Goal: Find contact information: Find contact information

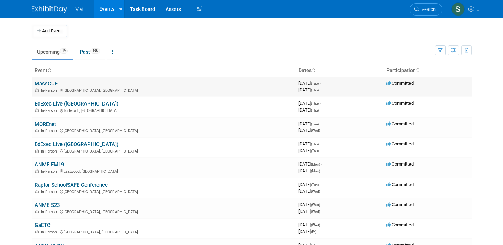
click at [49, 82] on link "MassCUE" at bounding box center [46, 84] width 23 height 6
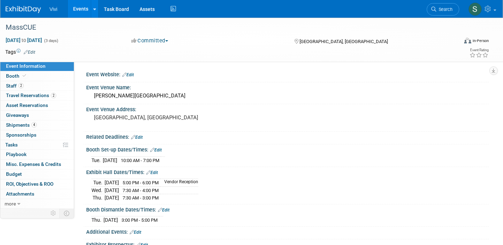
scroll to position [39, 0]
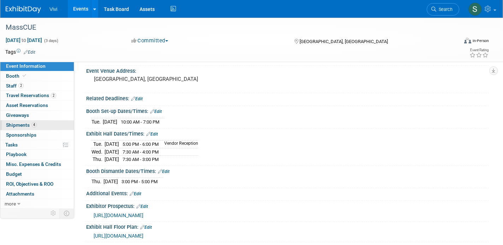
click at [29, 124] on span "Shipments 4" at bounding box center [21, 125] width 31 height 6
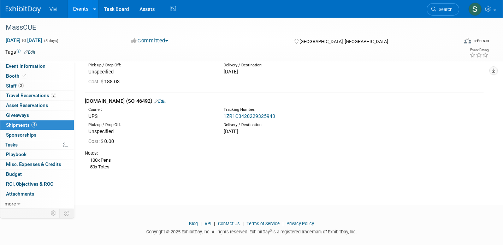
scroll to position [286, 0]
click at [19, 69] on span "Event Information" at bounding box center [26, 66] width 40 height 6
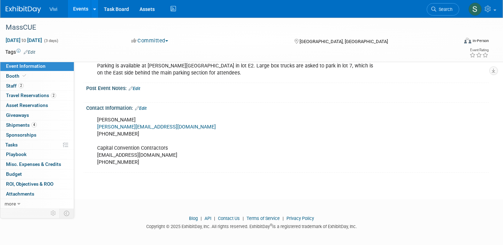
scroll to position [273, 0]
drag, startPoint x: 188, startPoint y: 123, endPoint x: 95, endPoint y: 125, distance: 93.0
click at [95, 125] on div "McClean Coleman mcclean@delaneymeetingevent.com 802-865-5202 Capital Convention…" at bounding box center [251, 141] width 319 height 57
copy link "mcclean@delaneymeetingevent.com"
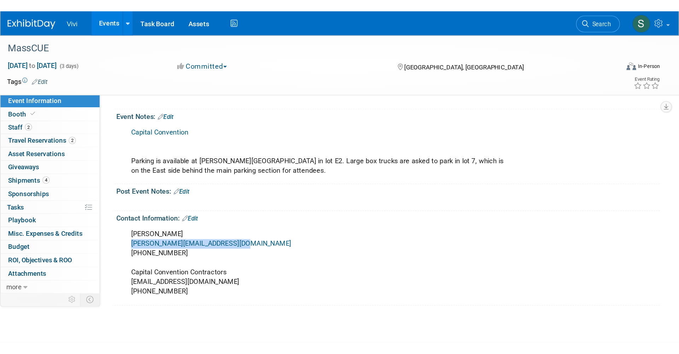
scroll to position [165, 0]
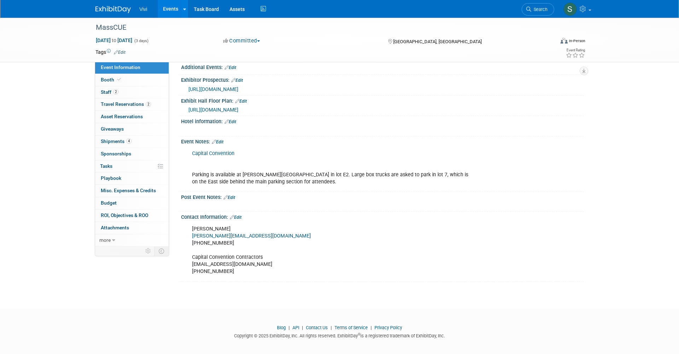
click at [220, 245] on div "McClean Coleman mcclean@delaneymeetingevent.com 802-865-5202 Capital Convention…" at bounding box center [346, 250] width 319 height 57
copy div "help@capitalconventions.com"
